Goal: Register for event/course

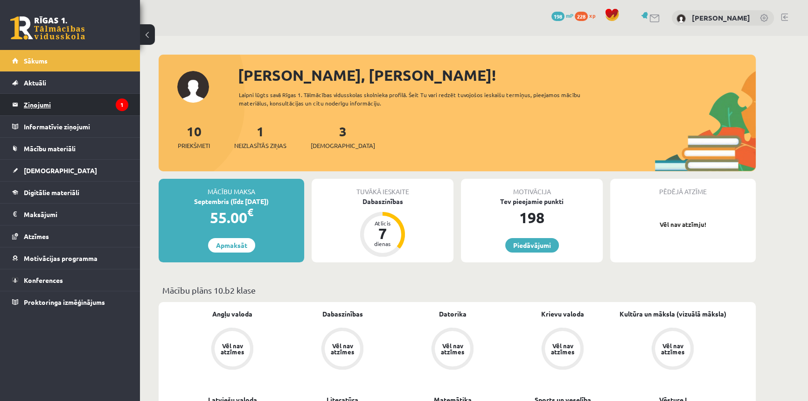
click at [49, 107] on legend "Ziņojumi 1" at bounding box center [76, 104] width 104 height 21
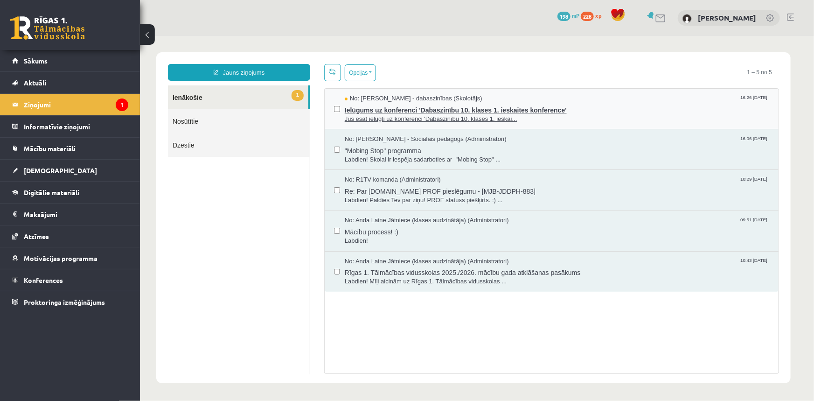
click at [418, 107] on span "Ielūgums uz konferenci 'Dabaszinību 10. klases 1. ieskaites konference'" at bounding box center [556, 109] width 424 height 12
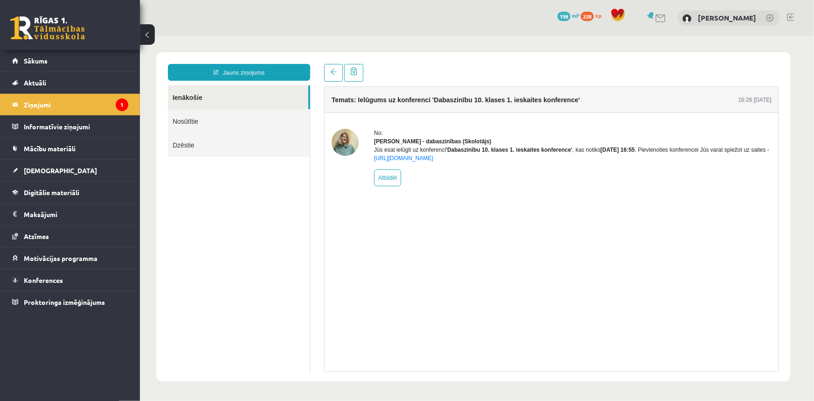
click at [340, 142] on img at bounding box center [344, 141] width 27 height 27
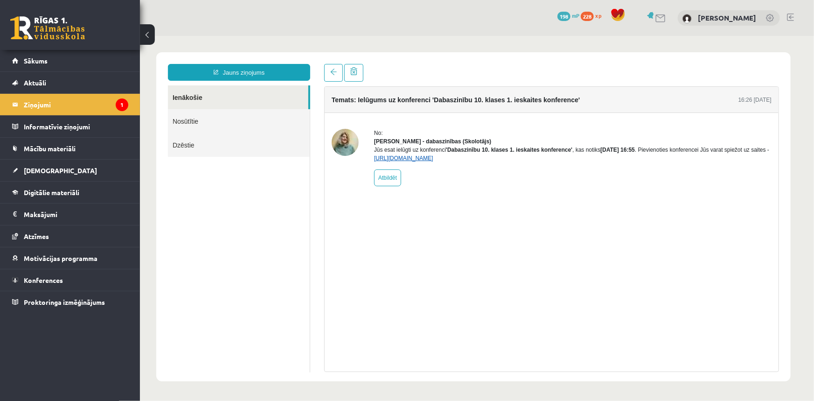
click at [415, 161] on link "https://eskola.r1tv.lv/conferences/4468/join" at bounding box center [402, 157] width 59 height 7
click at [40, 59] on span "Sākums" at bounding box center [36, 60] width 24 height 8
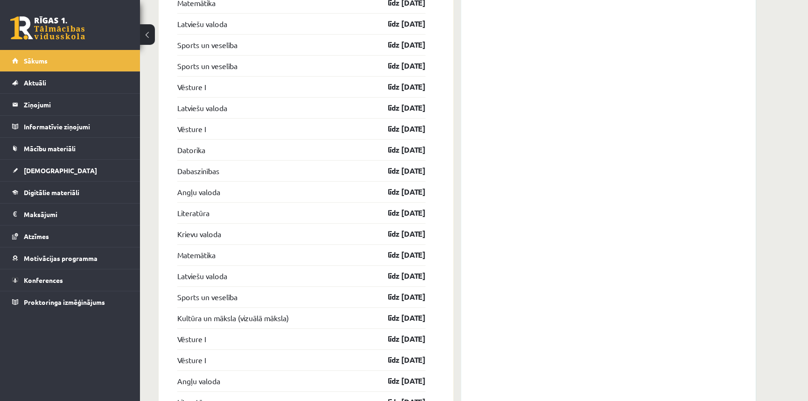
scroll to position [1421, 0]
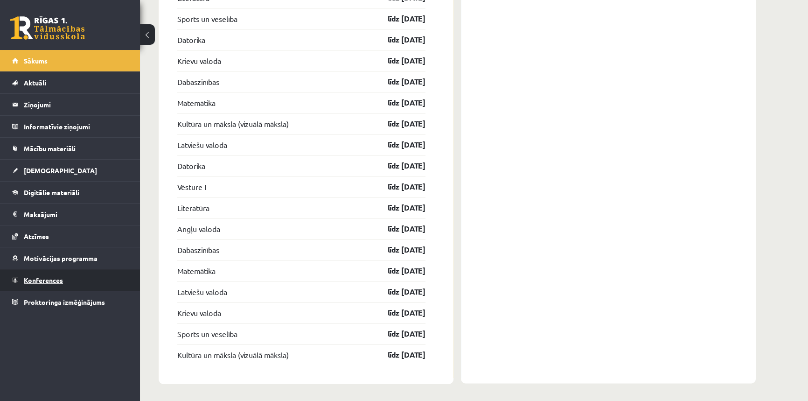
click at [49, 282] on span "Konferences" at bounding box center [43, 280] width 39 height 8
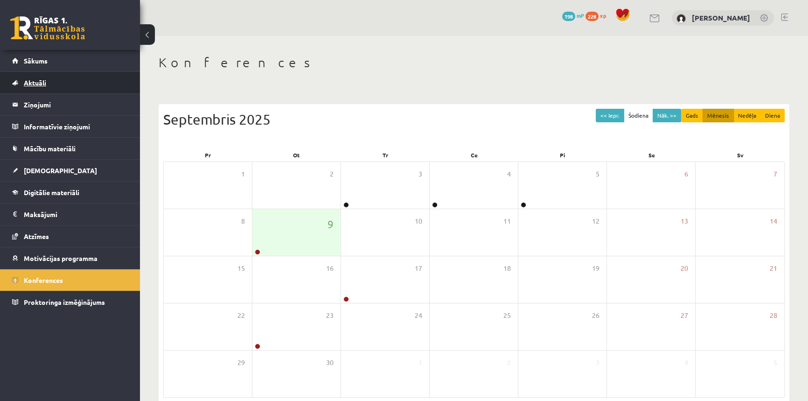
click at [34, 79] on span "Aktuāli" at bounding box center [35, 82] width 22 height 8
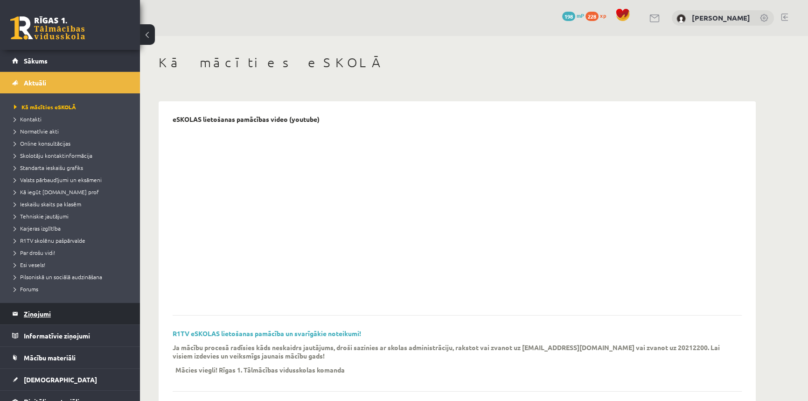
click at [47, 318] on legend "Ziņojumi 0" at bounding box center [76, 313] width 104 height 21
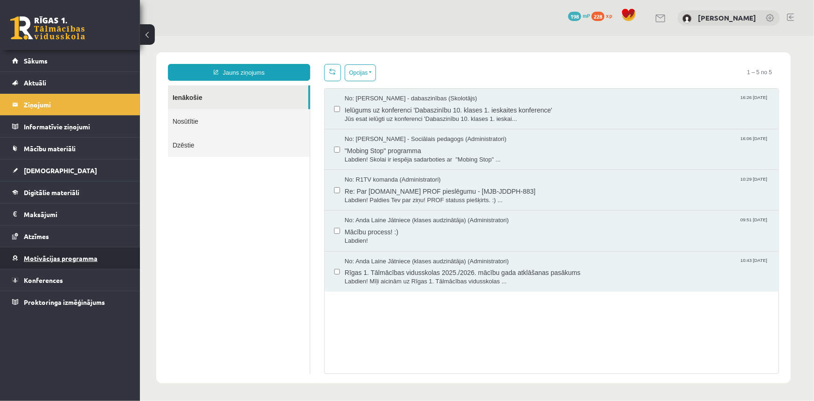
click at [36, 261] on span "Motivācijas programma" at bounding box center [61, 258] width 74 height 8
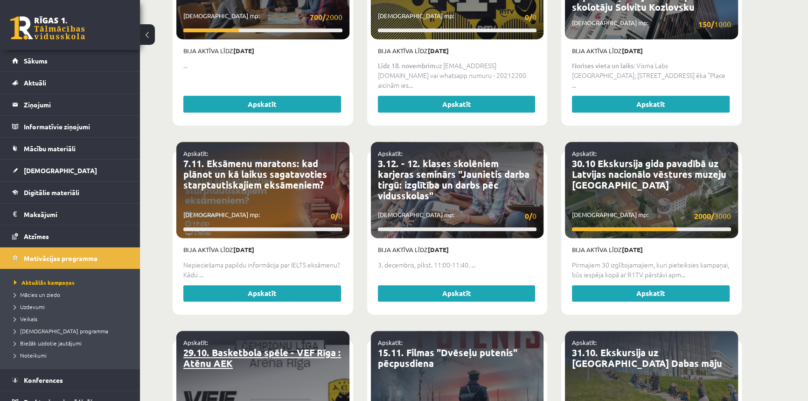
scroll to position [763, 0]
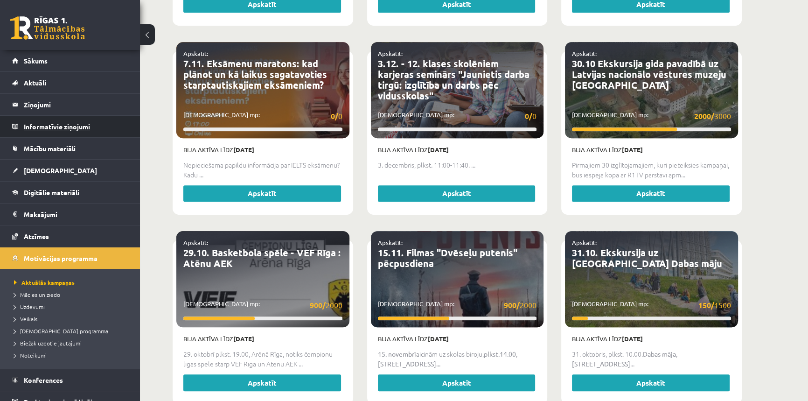
click at [40, 124] on legend "Informatīvie ziņojumi 0" at bounding box center [76, 126] width 104 height 21
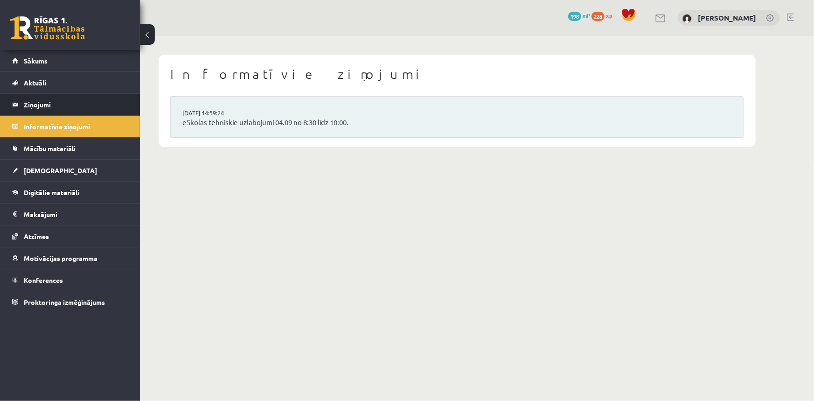
click at [48, 103] on legend "Ziņojumi 0" at bounding box center [76, 104] width 104 height 21
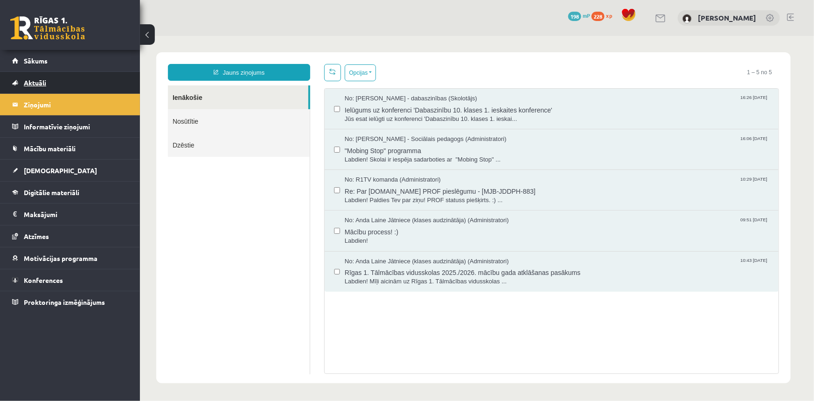
click at [42, 78] on link "Aktuāli" at bounding box center [70, 82] width 116 height 21
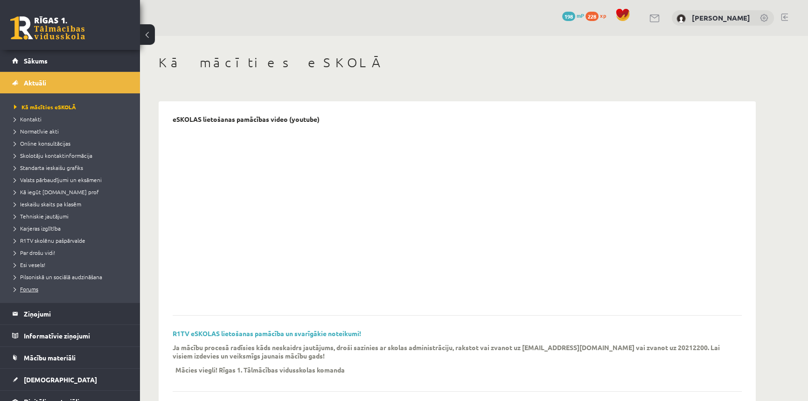
click at [33, 292] on link "Forums" at bounding box center [72, 288] width 117 height 8
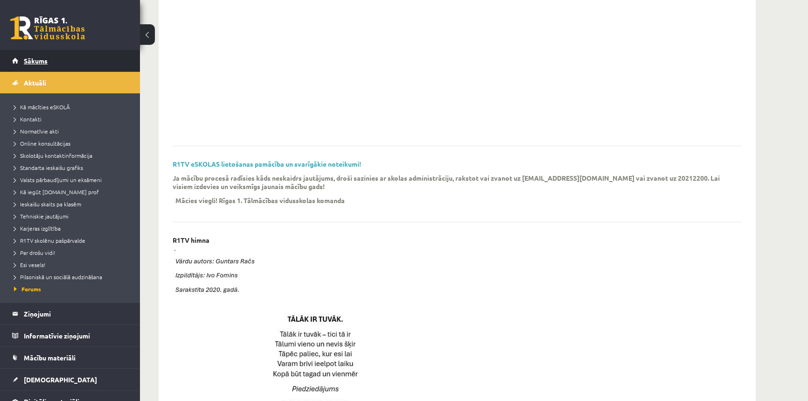
click at [33, 52] on link "Sākums" at bounding box center [70, 60] width 116 height 21
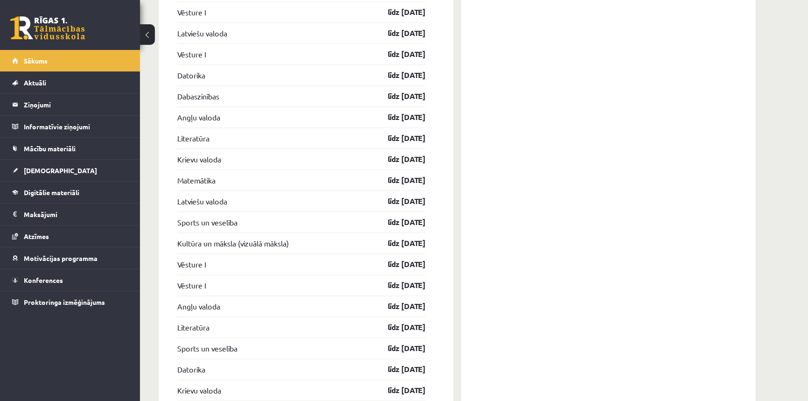
scroll to position [1421, 0]
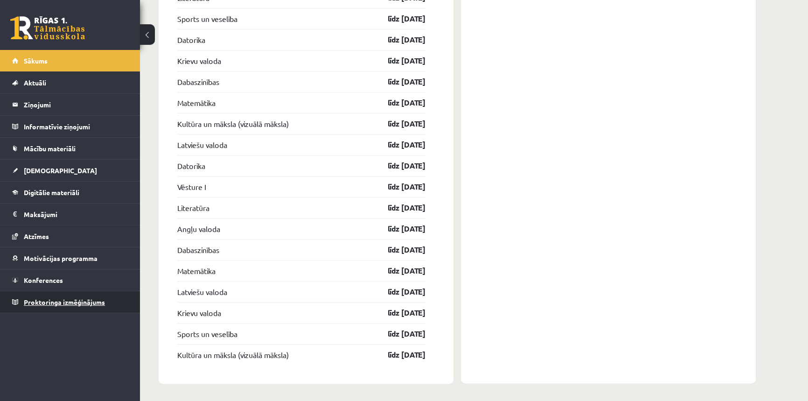
click at [41, 297] on span "Proktoringa izmēģinājums" at bounding box center [64, 301] width 81 height 8
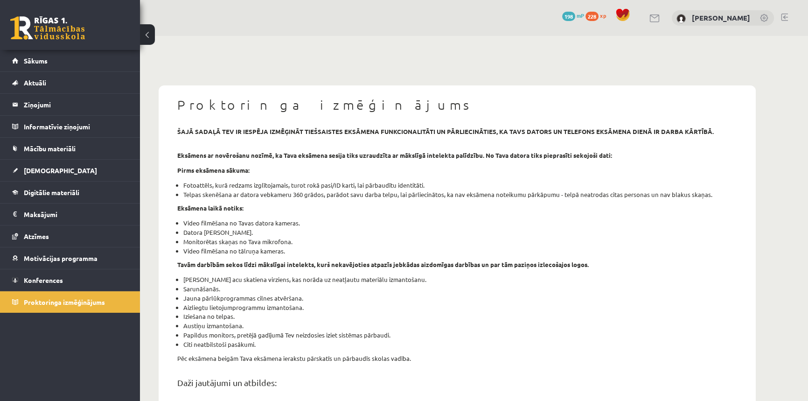
click at [36, 30] on link at bounding box center [47, 27] width 75 height 23
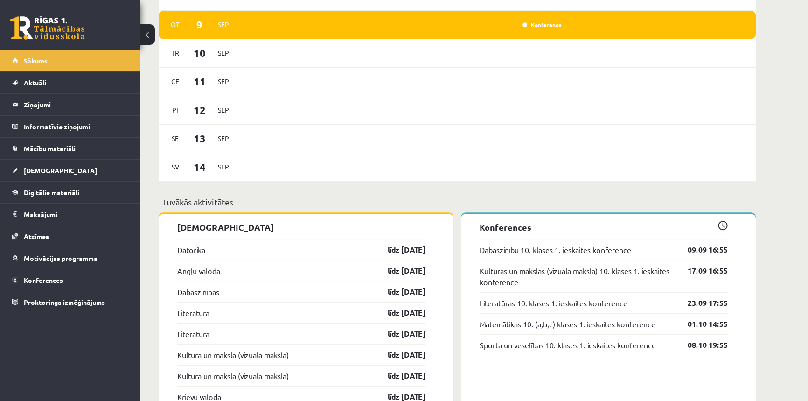
scroll to position [424, 0]
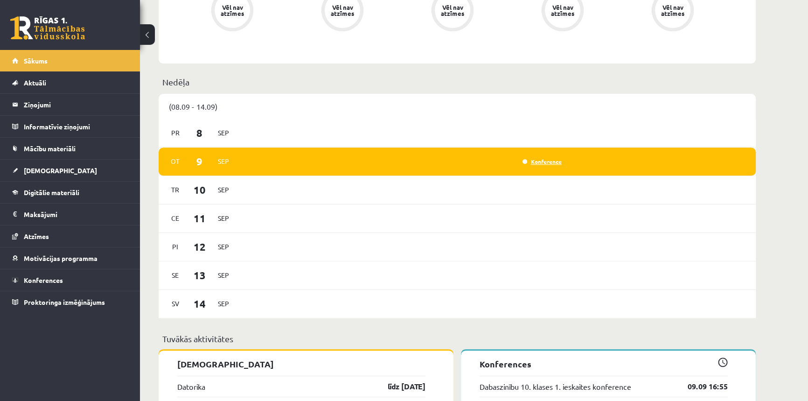
click at [544, 163] on link "Konference" at bounding box center [541, 161] width 39 height 7
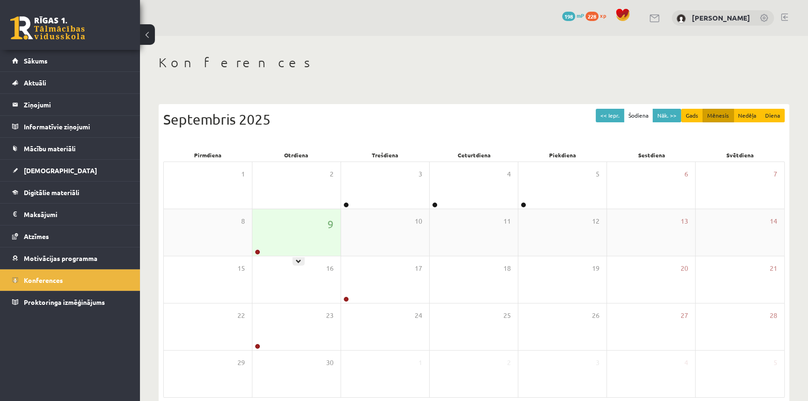
click at [274, 251] on div "9" at bounding box center [296, 232] width 88 height 47
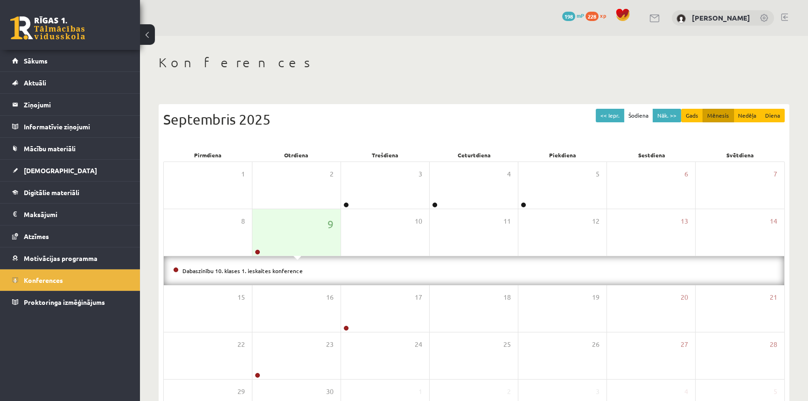
drag, startPoint x: 37, startPoint y: 351, endPoint x: 102, endPoint y: 353, distance: 64.4
click at [37, 350] on div "0 Dāvanas 198 mP 228 xp [PERSON_NAME] Sākums Aktuāli Kā mācīties eSKOLĀ Kontakt…" at bounding box center [70, 200] width 140 height 401
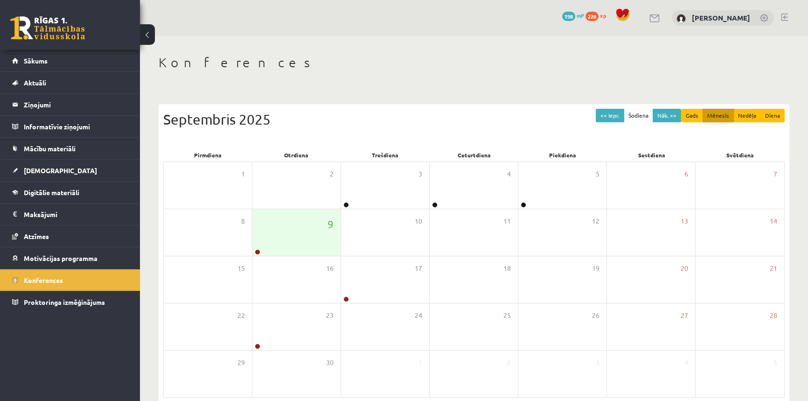
click at [91, 358] on div "0 Dāvanas 198 mP 228 xp [PERSON_NAME] Sākums Aktuāli Kā mācīties eSKOLĀ Kontakt…" at bounding box center [70, 200] width 140 height 401
click at [292, 262] on div "16" at bounding box center [296, 279] width 88 height 47
click at [294, 245] on div "9" at bounding box center [296, 232] width 88 height 47
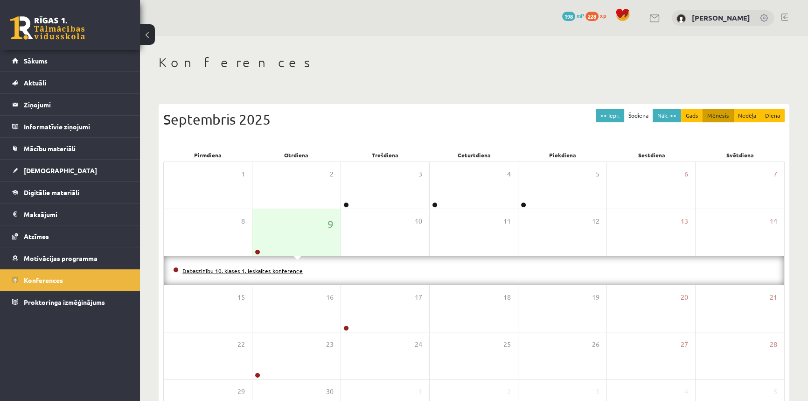
click at [284, 269] on link "Dabaszinību 10. klases 1. ieskaites konference" at bounding box center [242, 270] width 120 height 7
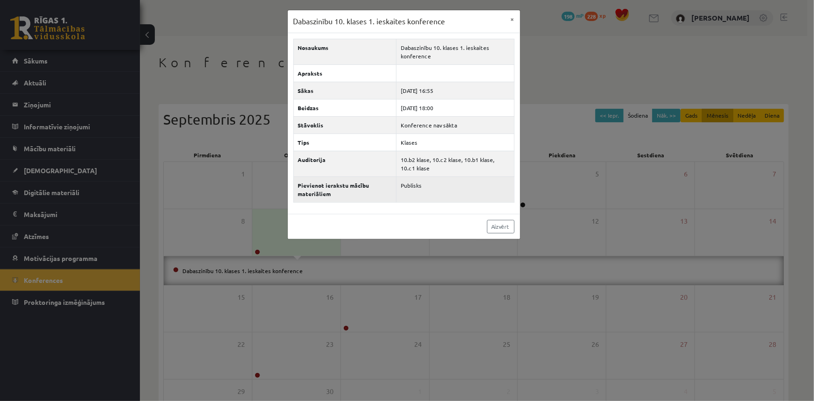
click at [415, 185] on td "Publisks" at bounding box center [455, 189] width 118 height 26
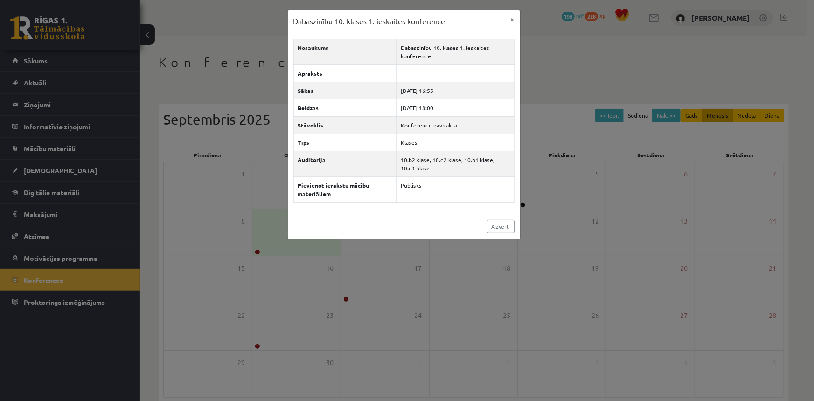
click at [61, 367] on div "Dabaszinību 10. klases 1. ieskaites konference × Nosaukums Dabaszinību 10. klas…" at bounding box center [407, 200] width 814 height 401
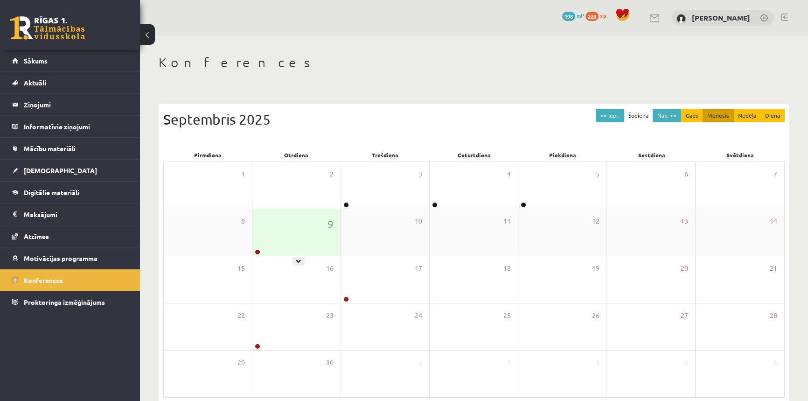
click at [259, 247] on div "9" at bounding box center [296, 232] width 88 height 47
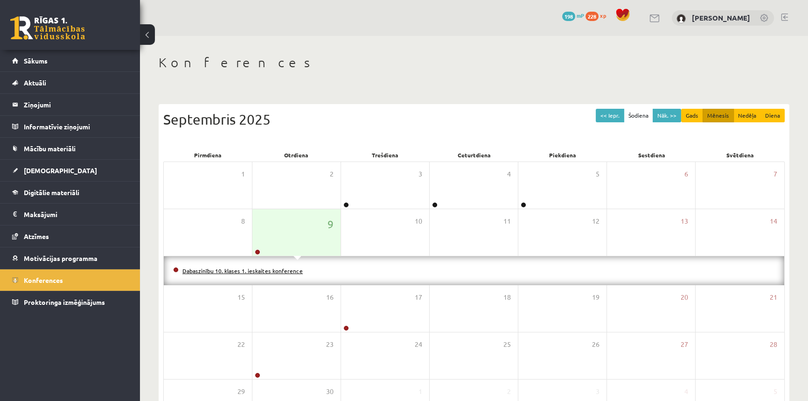
click at [280, 268] on link "Dabaszinību 10. klases 1. ieskaites konference" at bounding box center [242, 270] width 120 height 7
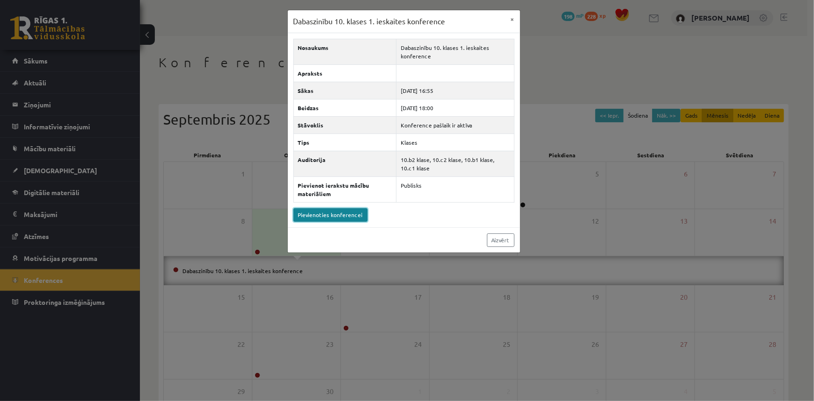
click at [322, 215] on link "Pievienoties konferencei" at bounding box center [330, 215] width 74 height 14
